Goal: Task Accomplishment & Management: Manage account settings

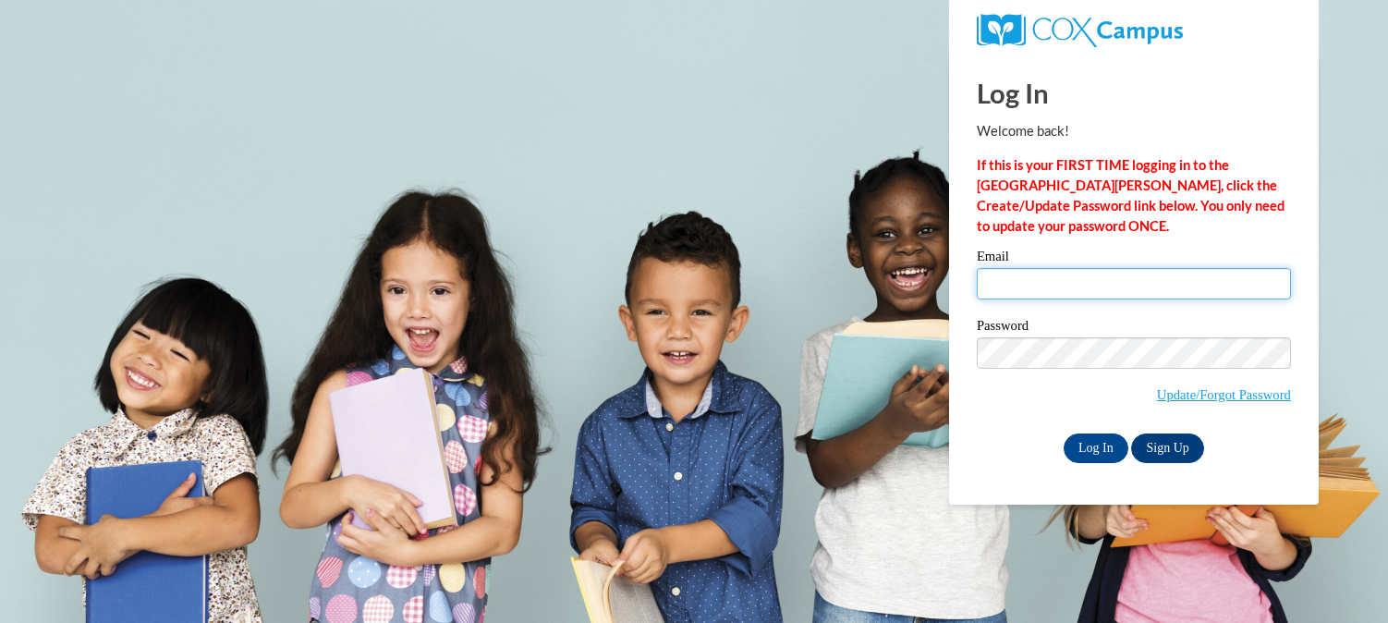
click at [997, 285] on input "Email" at bounding box center [1134, 283] width 314 height 31
type input "[EMAIL_ADDRESS][DOMAIN_NAME]"
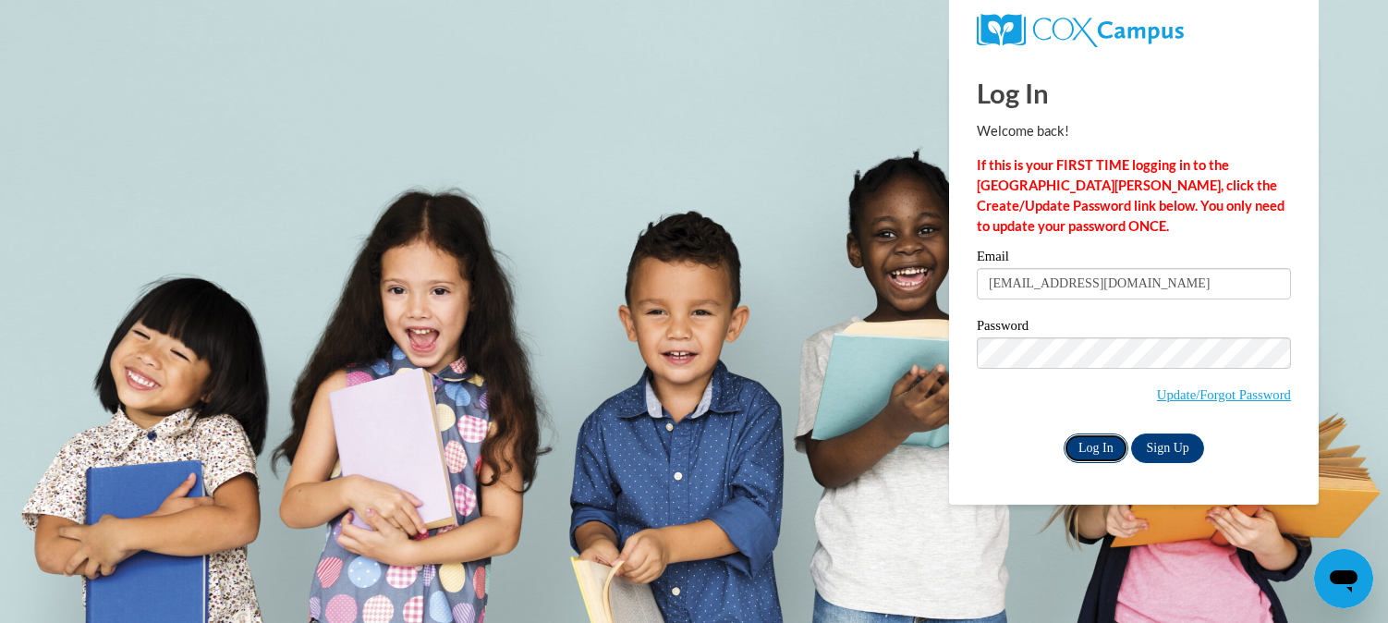
click at [1099, 451] on input "Log In" at bounding box center [1096, 448] width 65 height 30
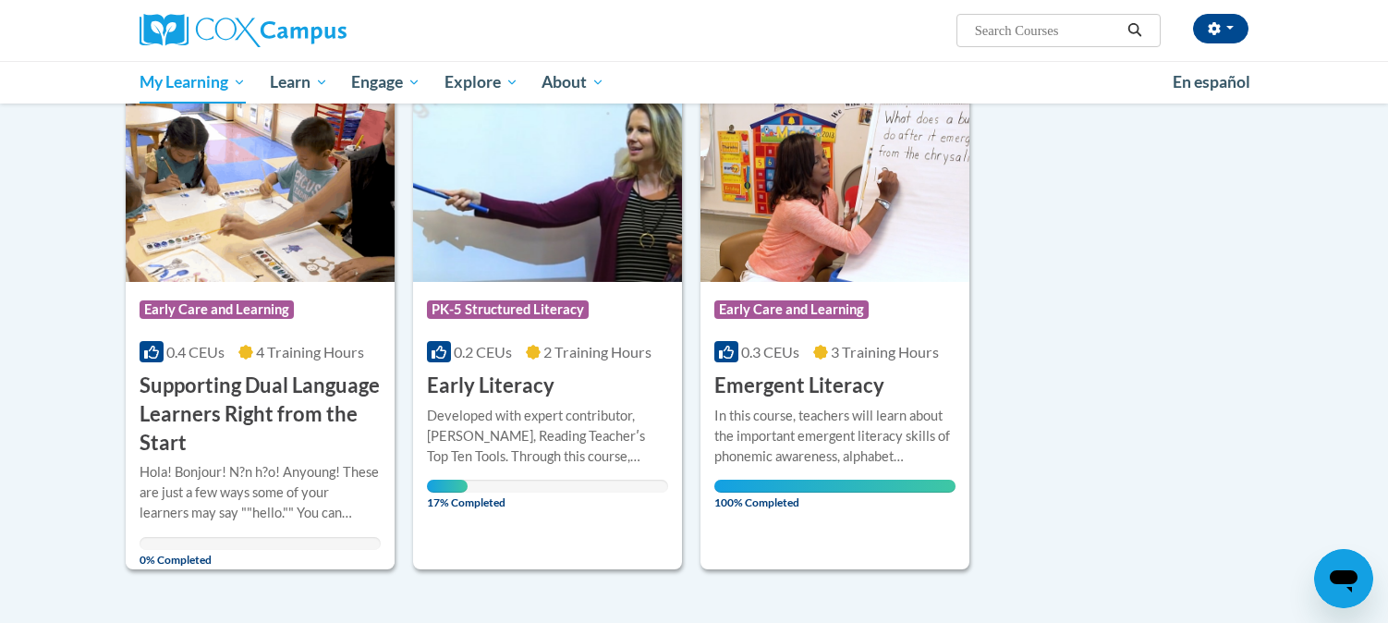
scroll to position [216, 0]
